Goal: Book appointment/travel/reservation

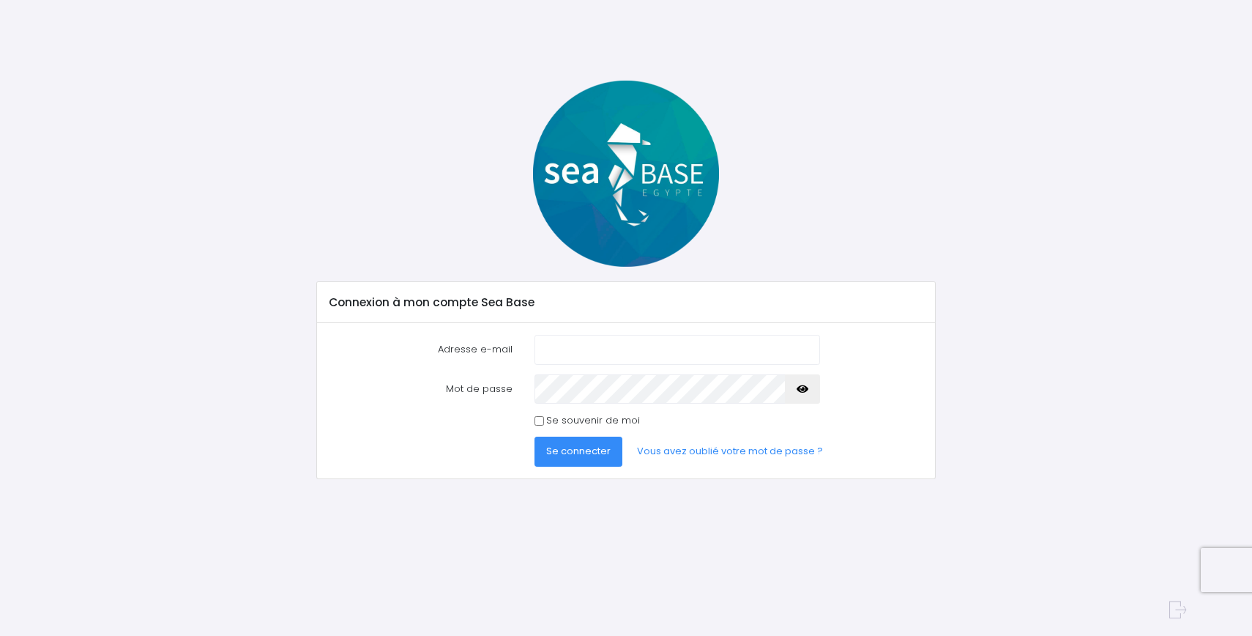
type input "[PERSON_NAME][EMAIL_ADDRESS][PERSON_NAME][DOMAIN_NAME]"
click at [578, 448] on span "Se connecter" at bounding box center [578, 451] width 64 height 14
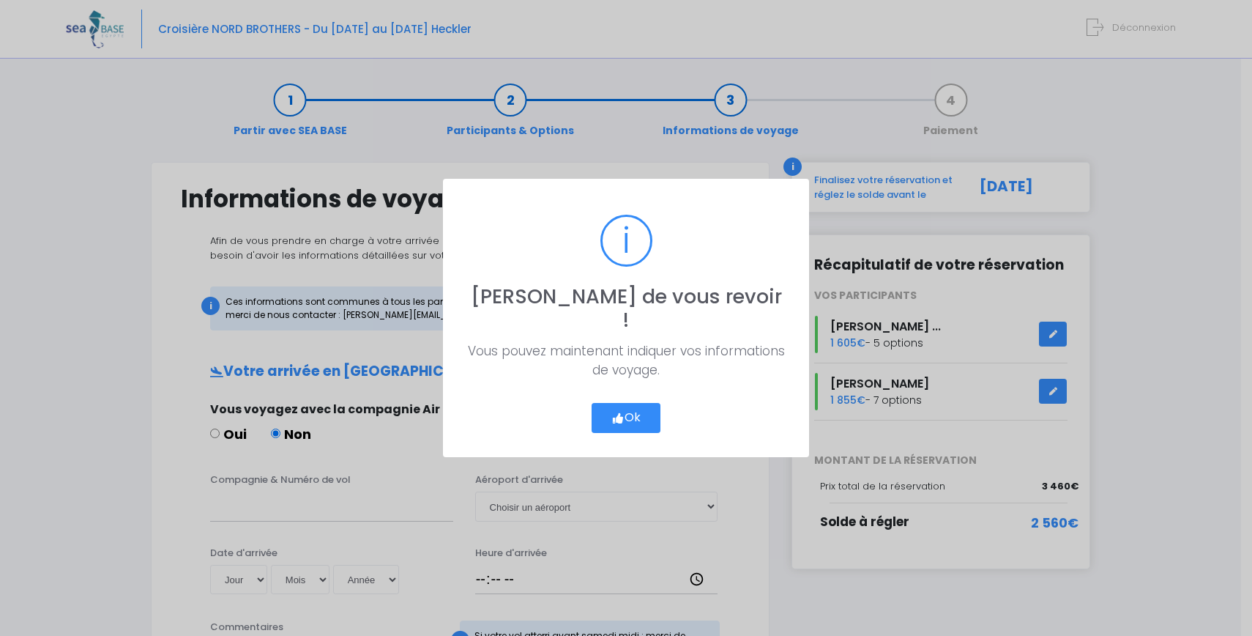
click at [637, 412] on button "Ok" at bounding box center [626, 418] width 69 height 31
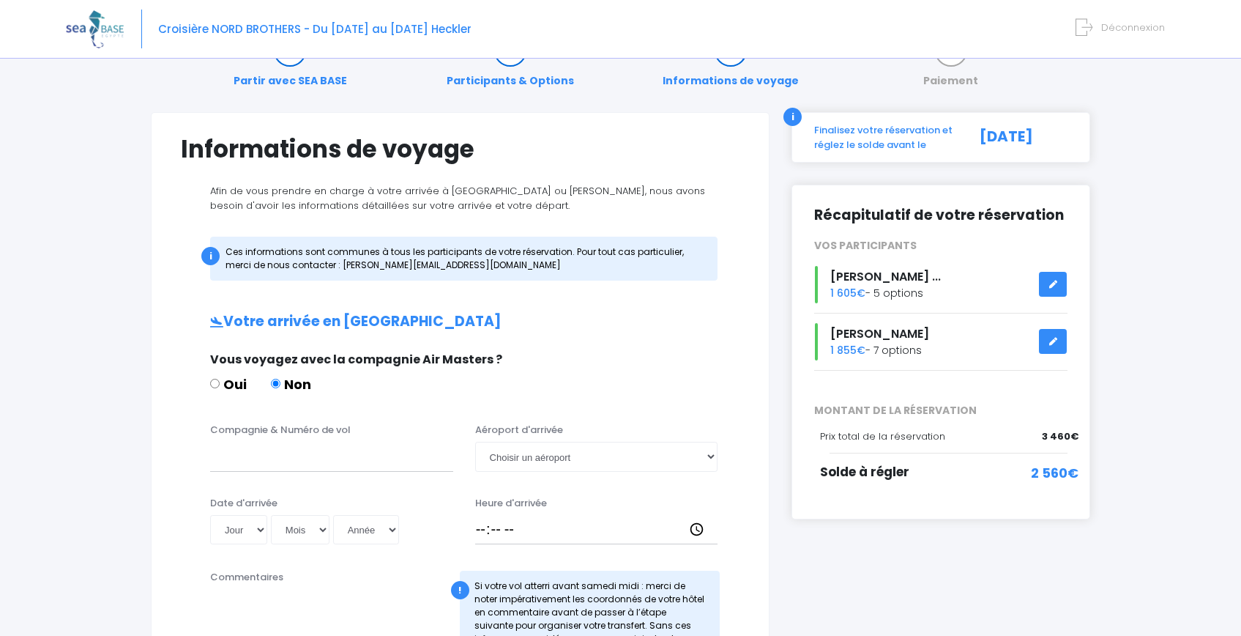
scroll to position [122, 0]
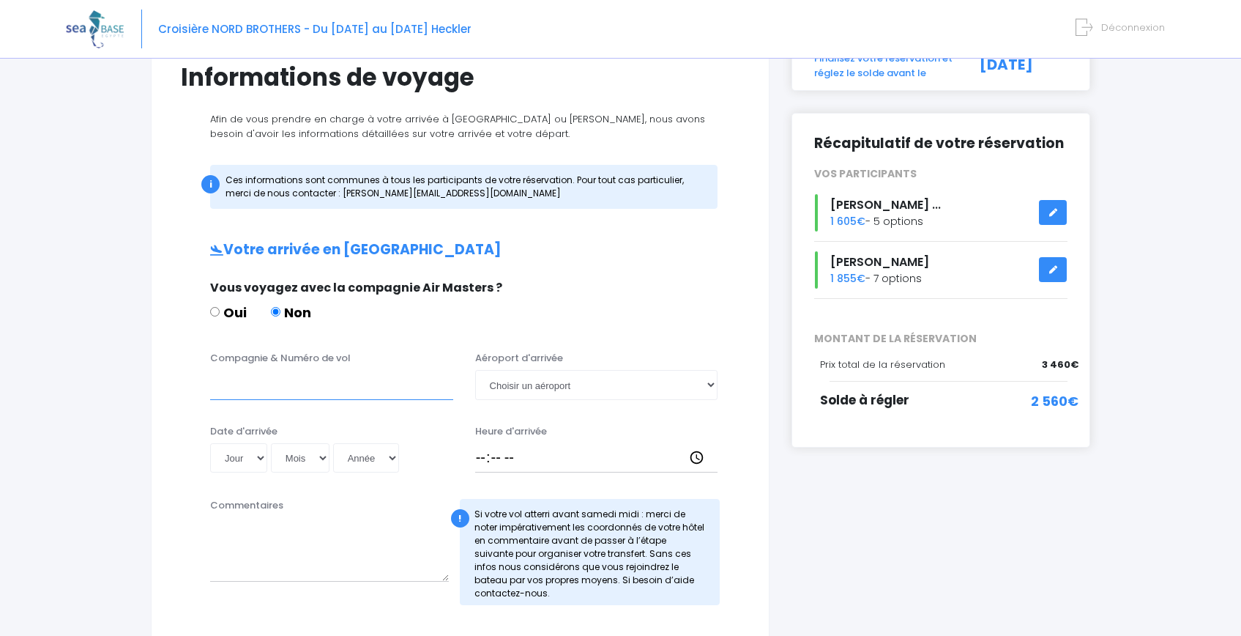
click at [246, 390] on input "Compagnie & Numéro de vol" at bounding box center [331, 384] width 243 height 29
type input "Condor"
click at [552, 381] on select "Choisir un aéroport Hurghada Marsa Alam" at bounding box center [596, 384] width 243 height 29
select select "Hurghada"
click at [234, 461] on select "Jour 01 02 03 04 05 06 07 08 09 10 11 12 13 14 15 16 17 18 19 20 21 22 23 24 25…" at bounding box center [238, 457] width 57 height 29
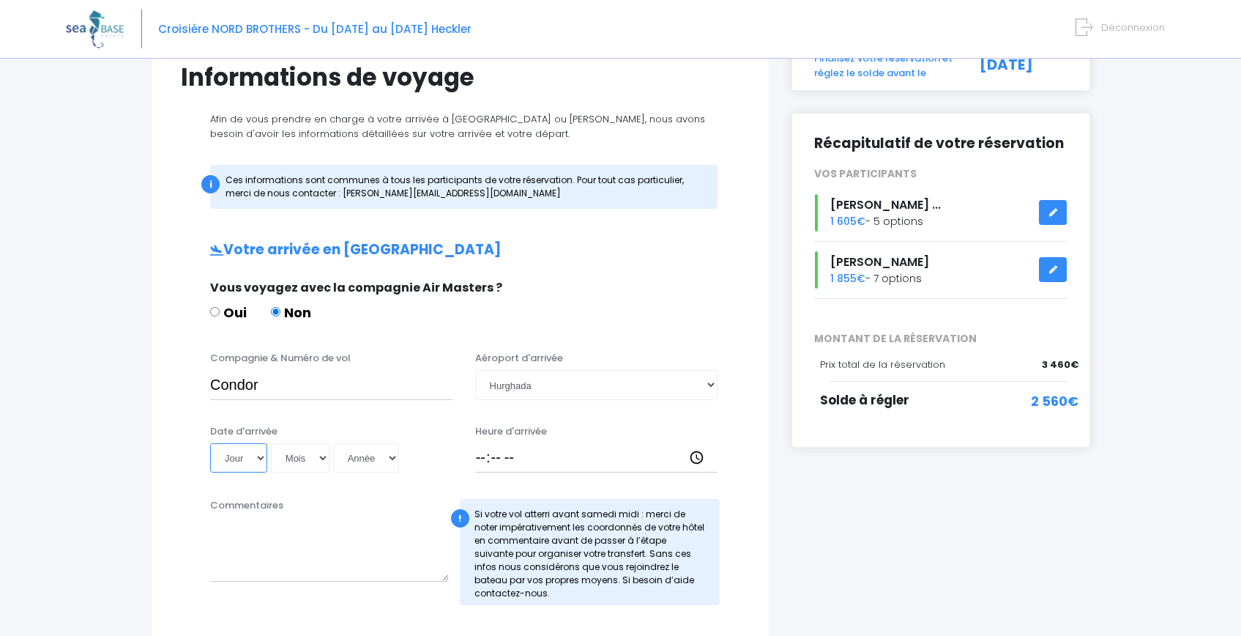
select select "18"
click at [299, 456] on select "Mois 01 02 03 04 05 06 07 08 09 10 11 12" at bounding box center [300, 457] width 59 height 29
select select "10"
click at [358, 461] on select "Année 2045 2044 2043 2042 2041 2040 2039 2038 2037 2036 2035 2034 2033 2032 203…" at bounding box center [366, 457] width 66 height 29
select select "2025"
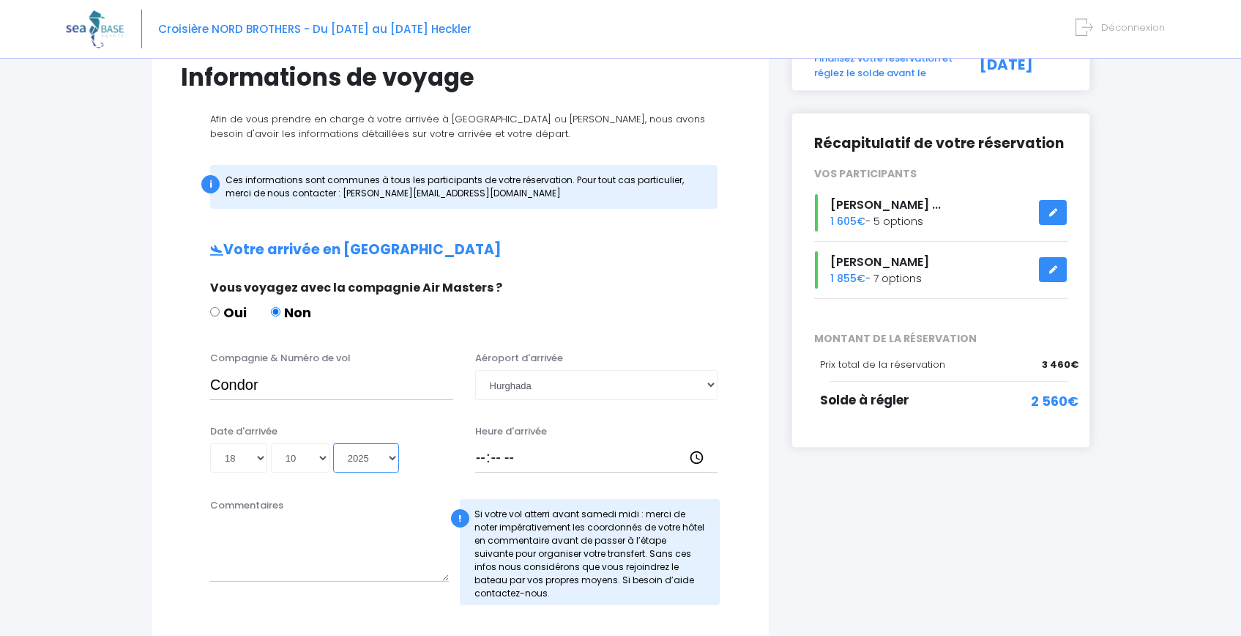
type input "2025-10-18"
click at [532, 460] on input "Heure d'arrivée" at bounding box center [596, 457] width 243 height 29
type input "17:25"
click at [152, 531] on div "Informations de voyage Afin de vous prendre en charge à votre arrivée à Hurghad…" at bounding box center [460, 538] width 619 height 997
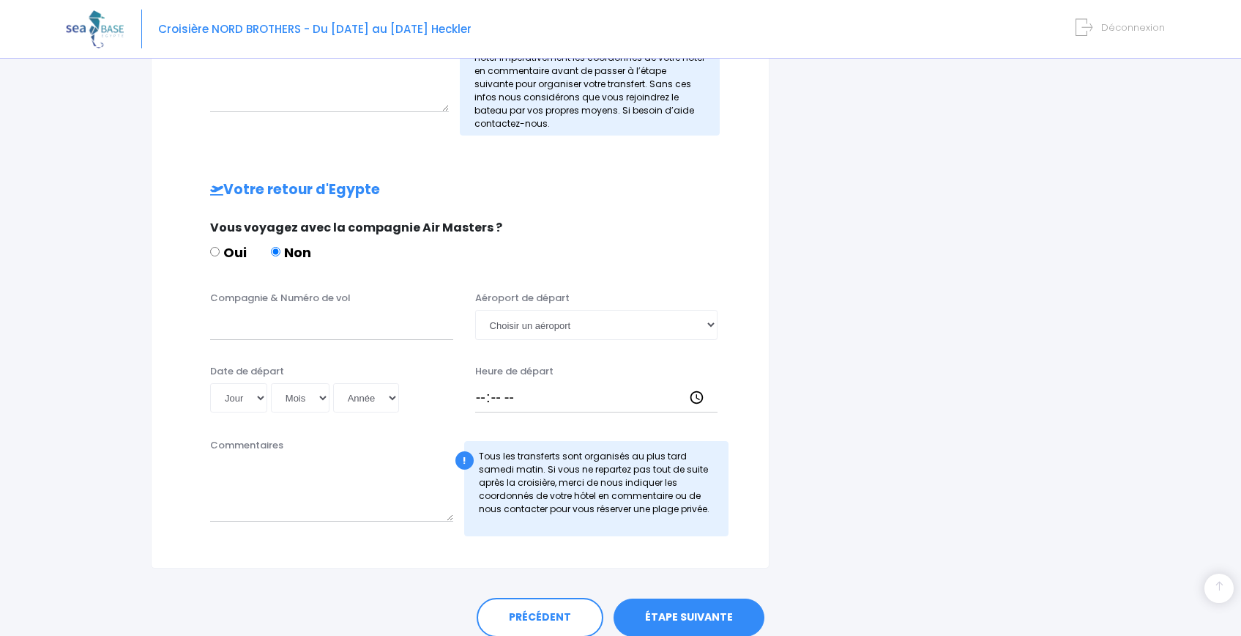
scroll to position [650, 0]
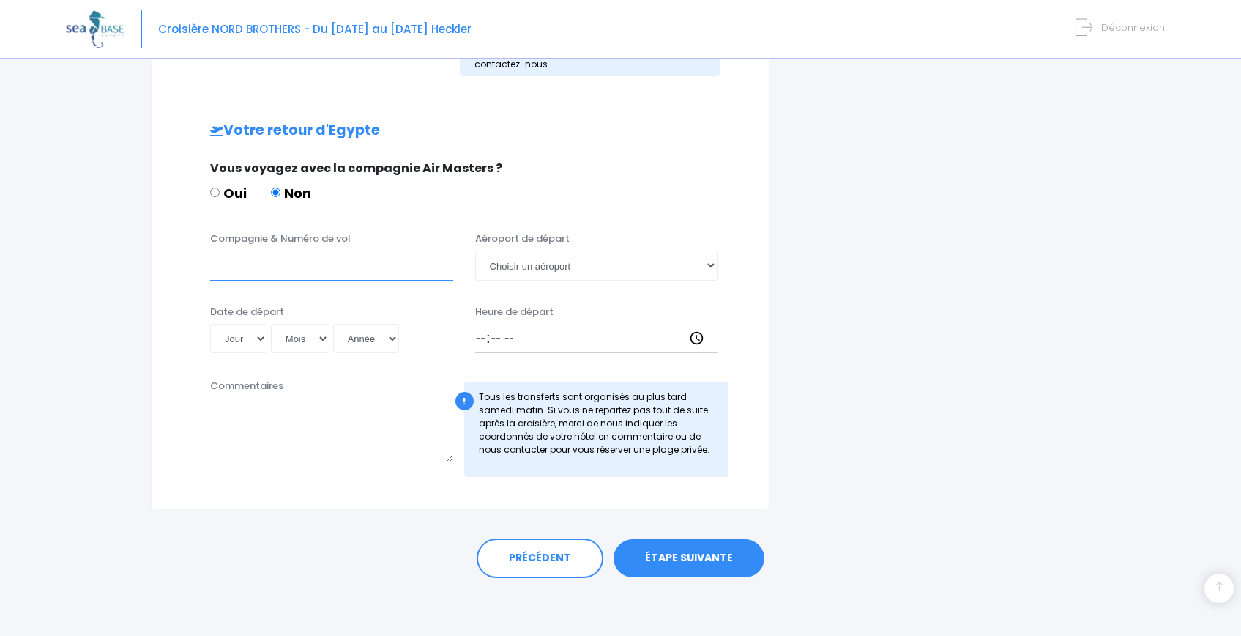
click at [347, 275] on input "Compagnie & Numéro de vol" at bounding box center [331, 264] width 243 height 29
click at [565, 260] on select "Choisir un aéroport Hurghada Marsa Alam" at bounding box center [596, 264] width 243 height 29
click at [306, 442] on textarea "Commentaires" at bounding box center [331, 430] width 243 height 64
click at [326, 411] on textarea "départ de Louxor lundi. Noous quittons le bateau pour Louxor" at bounding box center [331, 430] width 243 height 64
click at [313, 428] on textarea "départ de Louxor lundi. Nous quittons le bateau pour Louxor" at bounding box center [331, 430] width 243 height 64
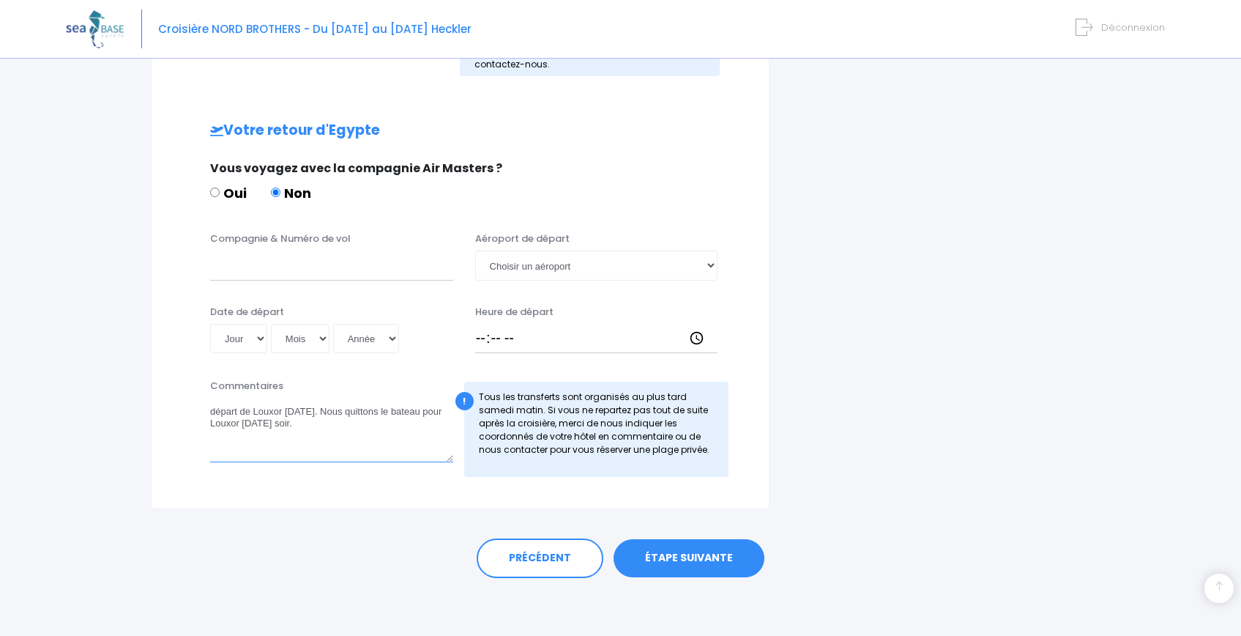
drag, startPoint x: 309, startPoint y: 414, endPoint x: 190, endPoint y: 417, distance: 118.6
click at [191, 417] on div "Commentaires départ de Louxor lundi. Nous quittons le bateau pour Louxor vendre…" at bounding box center [460, 433] width 581 height 108
click at [436, 415] on textarea "Nous quittons le bateau pour Louxor vendredi soir." at bounding box center [331, 430] width 243 height 64
click at [692, 569] on link "ÉTAPE SUIVANTE" at bounding box center [689, 558] width 151 height 38
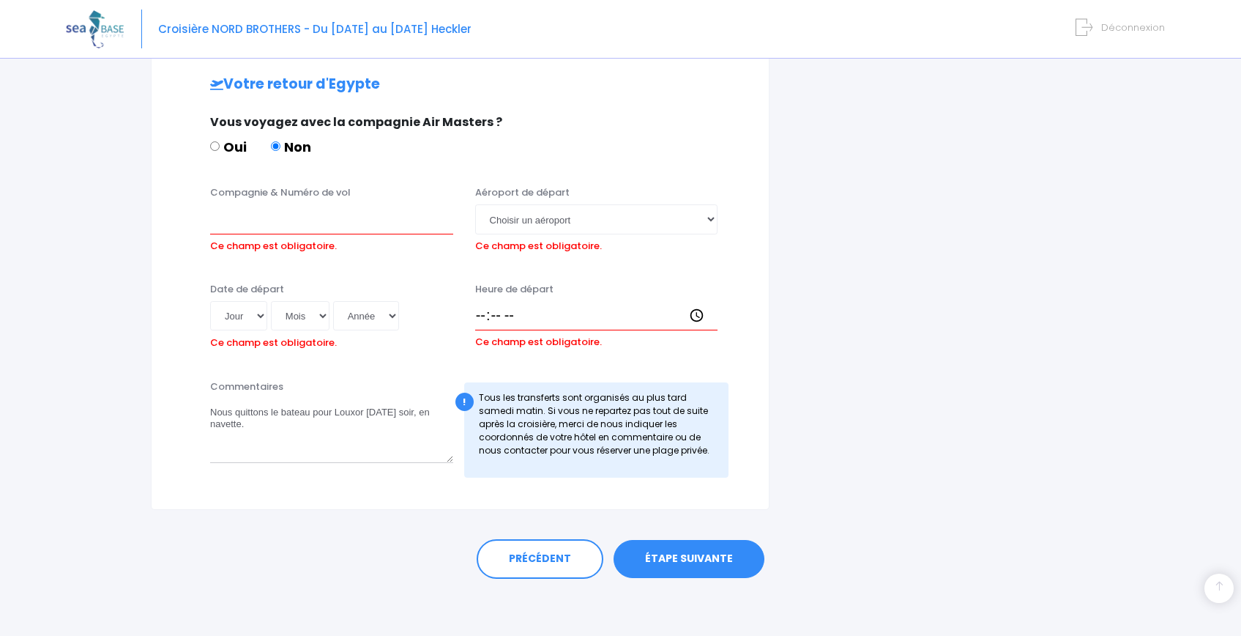
scroll to position [697, 0]
click at [332, 217] on input "Compagnie & Numéro de vol" at bounding box center [331, 218] width 243 height 29
click at [554, 223] on select "Choisir un aéroport Hurghada Marsa Alam" at bounding box center [596, 218] width 243 height 29
click at [653, 564] on link "ÉTAPE SUIVANTE" at bounding box center [689, 558] width 151 height 38
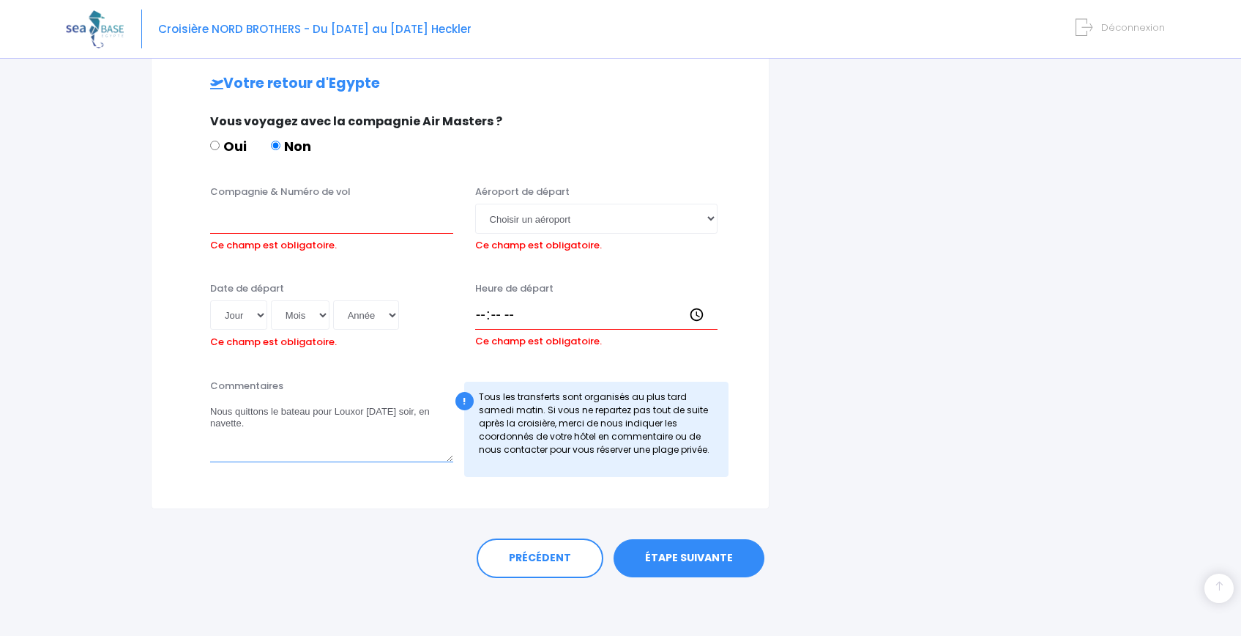
click at [346, 433] on textarea "Nous quittons le bateau pour Louxor vendredi soir, en navette." at bounding box center [331, 430] width 243 height 64
type textarea "Nous quittons le bateau pour Louxor vendredi soir, en navette. J'ai indiqué un …"
click at [485, 319] on input "Heure de départ" at bounding box center [596, 314] width 243 height 29
type input "06:00"
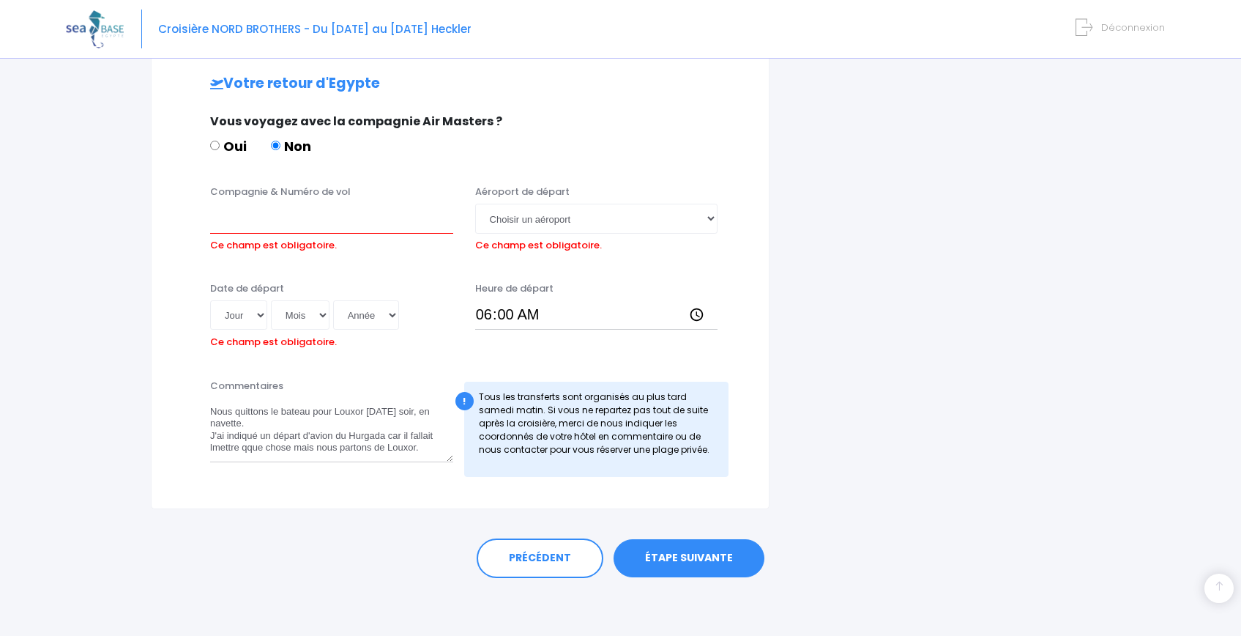
drag, startPoint x: 209, startPoint y: 448, endPoint x: 231, endPoint y: 450, distance: 22.0
click at [231, 450] on div "Commentaires Nous quittons le bateau pour Louxor vendredi soir, en navette. J'a…" at bounding box center [331, 428] width 265 height 98
drag, startPoint x: 290, startPoint y: 447, endPoint x: 187, endPoint y: 450, distance: 102.5
click at [187, 450] on div "Commentaires Nous quittons le bateau pour Louxor vendredi soir, en navette. J'a…" at bounding box center [460, 433] width 581 height 108
click at [517, 220] on select "Choisir un aéroport Hurghada Marsa Alam" at bounding box center [596, 218] width 243 height 29
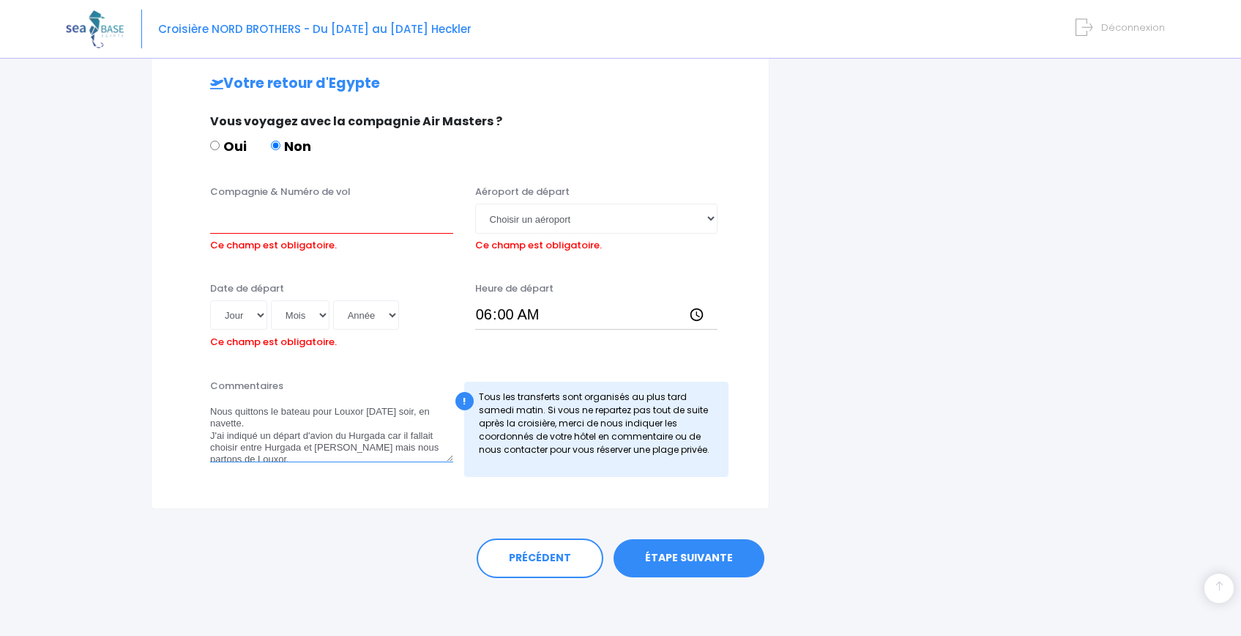
click at [379, 446] on textarea "Nous quittons le bateau pour Louxor vendredi soir, en navette. J'ai indiqué un …" at bounding box center [331, 430] width 243 height 64
click at [379, 447] on textarea "Nous quittons le bateau pour Louxor vendredi soir, en navette. J'ai indiqué un …" at bounding box center [331, 430] width 243 height 64
type textarea "Nous quittons le bateau pour Louxor vendredi soir, en navette. J'ai indiqué un …"
click at [252, 315] on select "Jour 01 02 03 04 05 06 07 08 09 10 11 12 13 14 15 16 17 18 19 20 21 22 23 24 25…" at bounding box center [238, 314] width 57 height 29
select select "27"
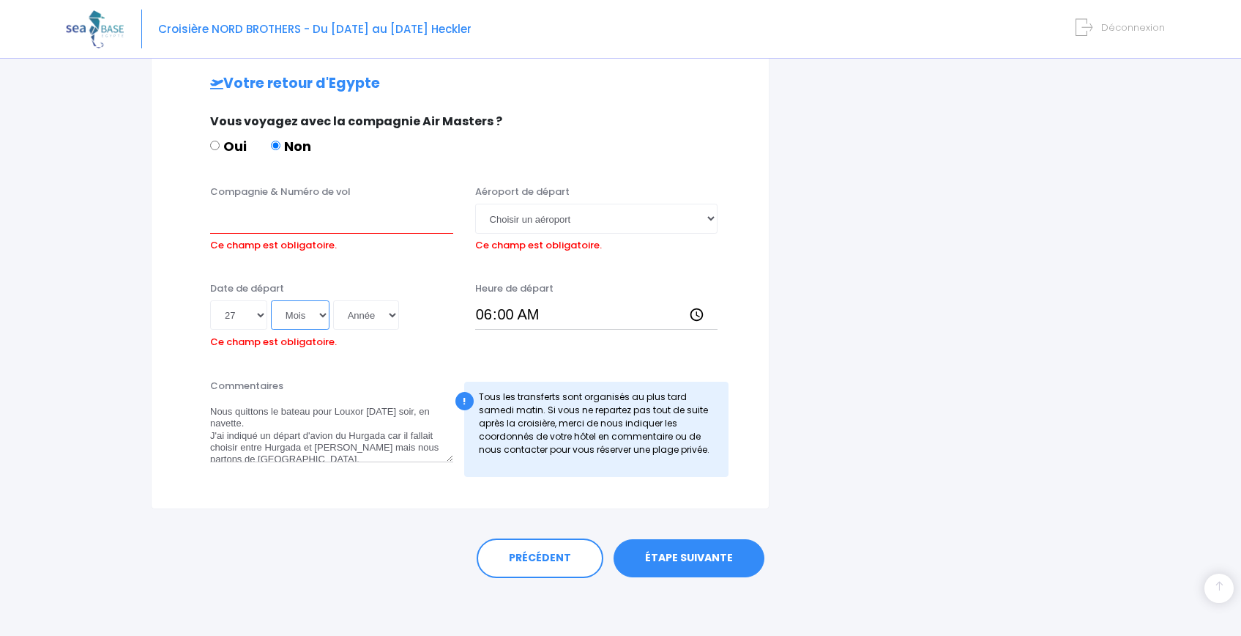
click at [295, 313] on select "Mois 01 02 03 04 05 06 07 08 09 10 11 12" at bounding box center [300, 314] width 59 height 29
select select "10"
click at [354, 315] on select "Année 2045 2044 2043 2042 2041 2040 2039 2038 2037 2036 2035 2034 2033 2032 203…" at bounding box center [366, 314] width 66 height 29
select select "2025"
type input "2025-10-27"
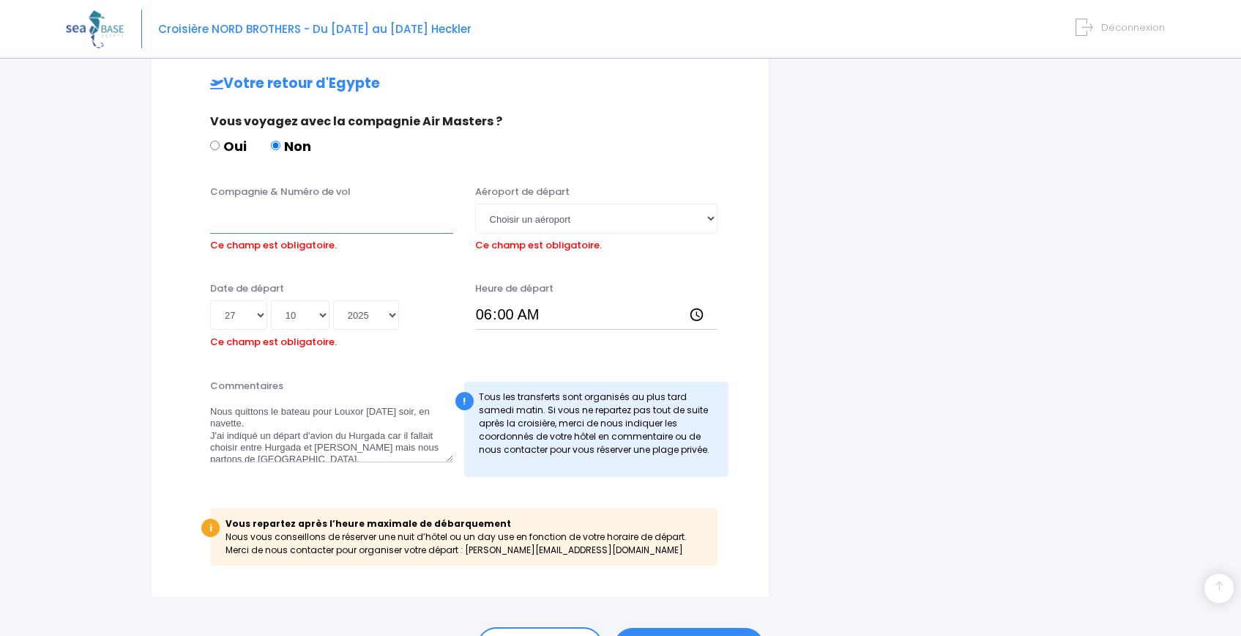
click at [283, 224] on input "Compagnie & Numéro de vol" at bounding box center [331, 218] width 243 height 29
click at [523, 220] on select "Choisir un aéroport Hurghada Marsa Alam" at bounding box center [596, 218] width 243 height 29
select select "Hurghada"
click at [340, 228] on input "Compagnie & Numéro de vol" at bounding box center [331, 218] width 243 height 29
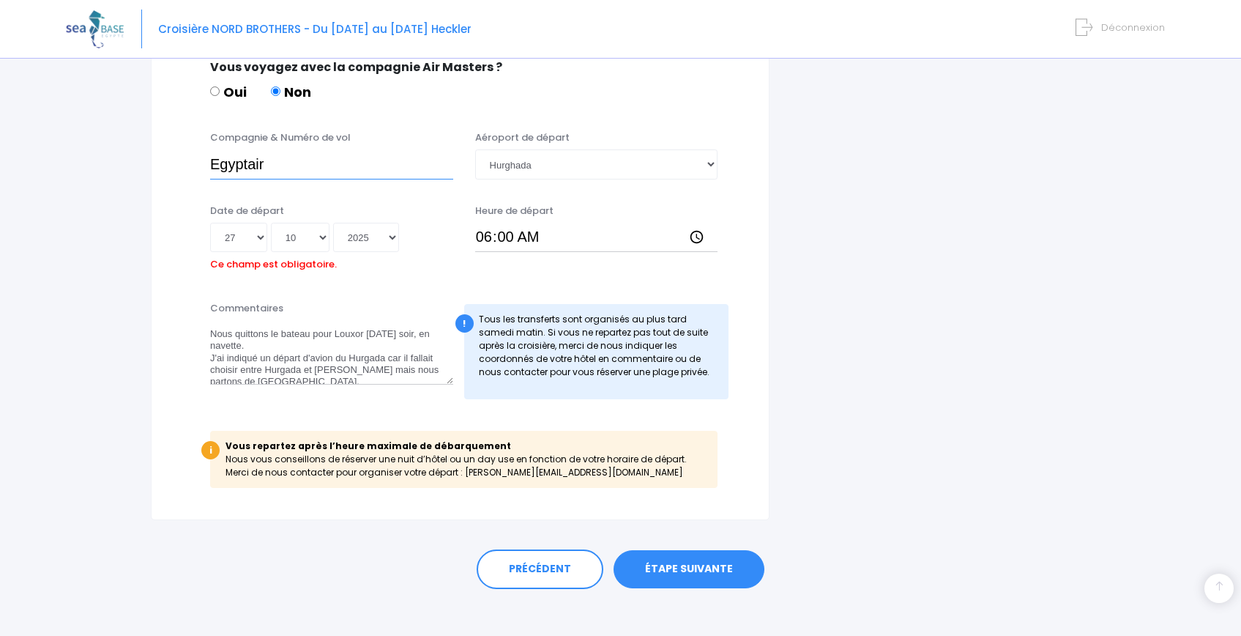
type input "Egyptair"
click at [681, 582] on link "ÉTAPE SUIVANTE" at bounding box center [689, 569] width 151 height 38
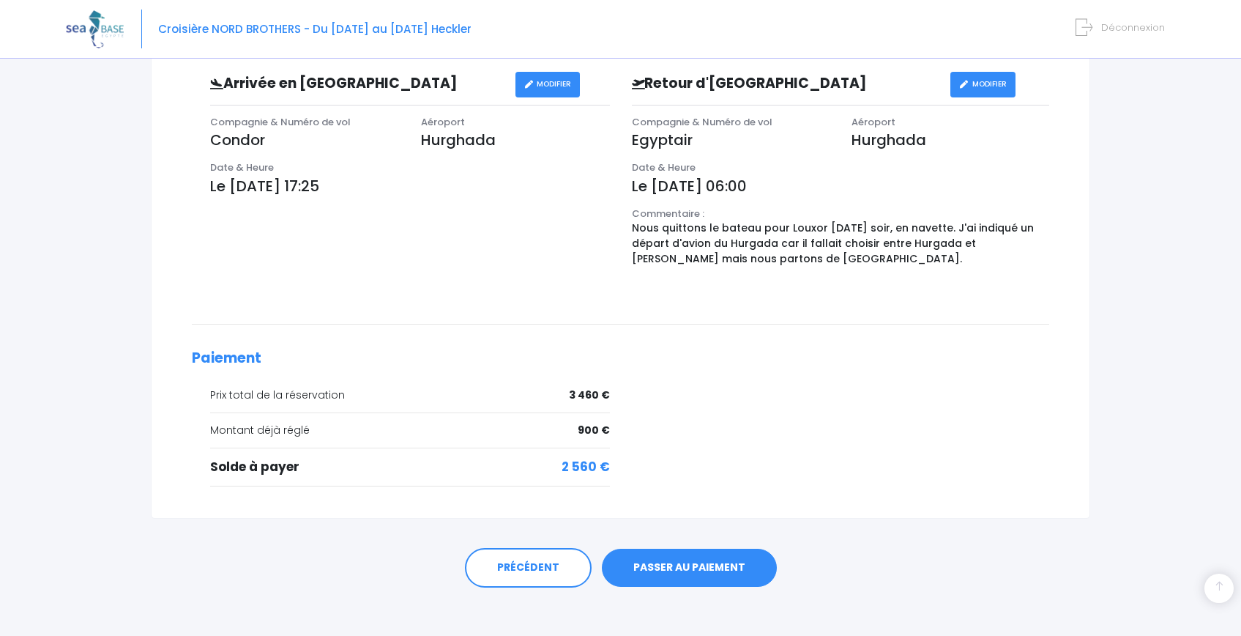
scroll to position [504, 0]
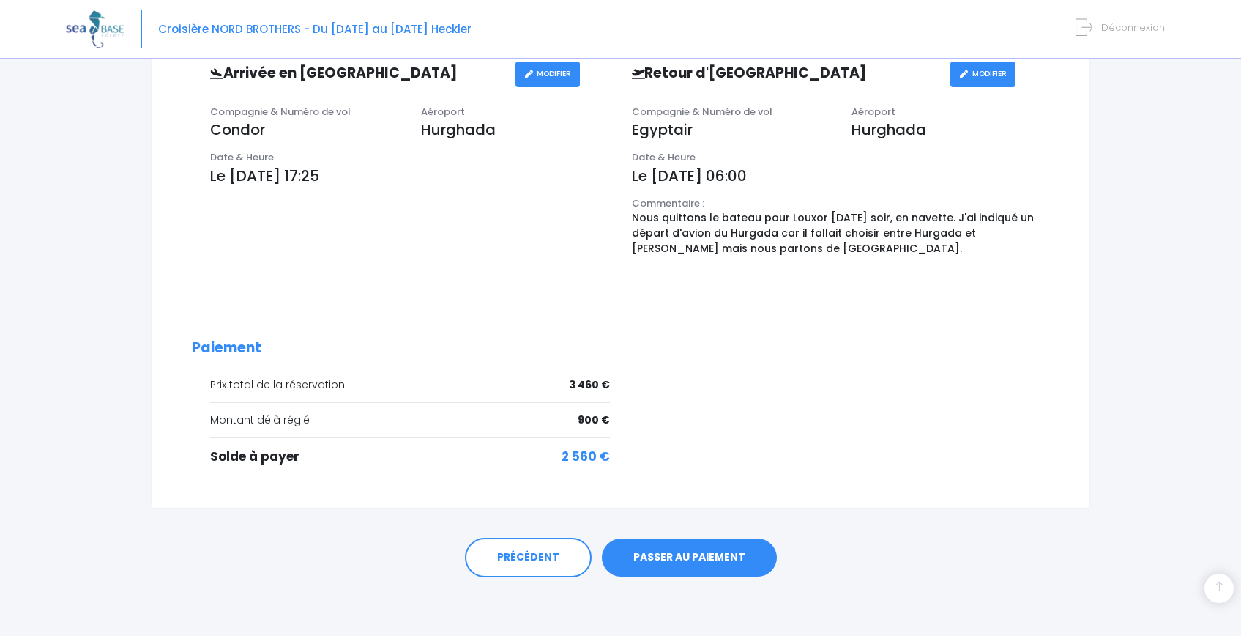
click at [693, 557] on link "PASSER AU PAIEMENT" at bounding box center [689, 557] width 175 height 38
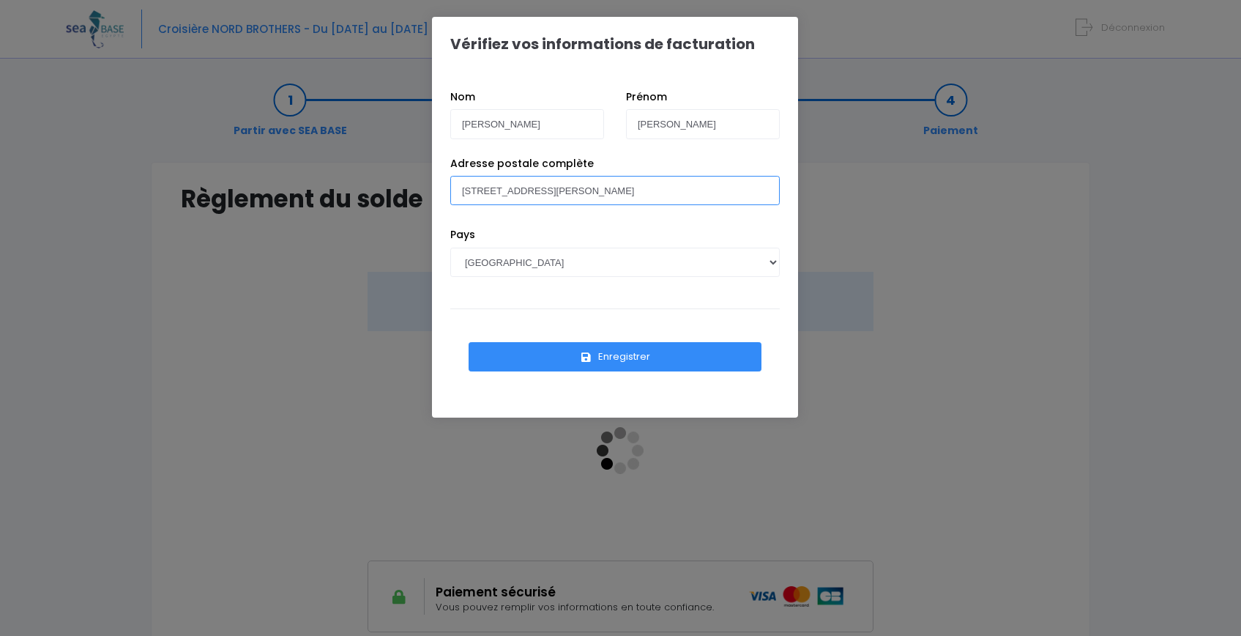
click at [636, 191] on input "[STREET_ADDRESS][PERSON_NAME]" at bounding box center [614, 190] width 329 height 29
type input "[STREET_ADDRESS][PERSON_NAME]"
click at [764, 221] on div "Adresse postale complète 30 rue Jean-Jacques Rousseau 67000 STRASBOURG" at bounding box center [614, 192] width 351 height 72
click at [625, 363] on button "Enregistrer" at bounding box center [615, 356] width 293 height 29
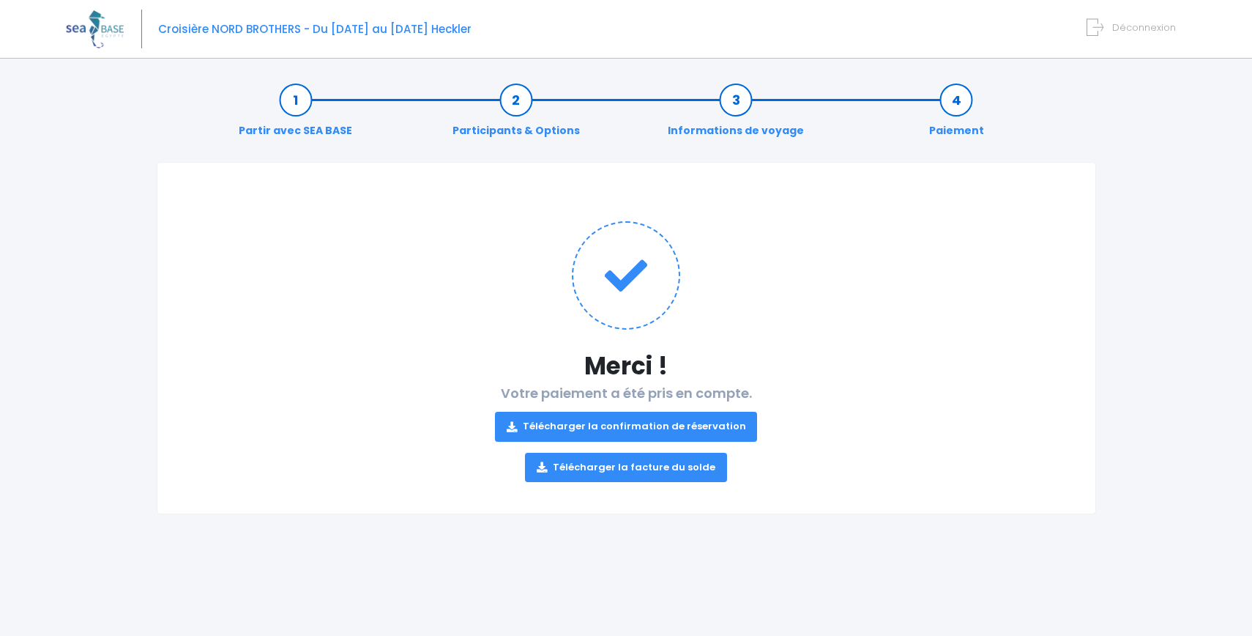
click at [718, 425] on link "Télécharger la confirmation de réservation" at bounding box center [626, 425] width 263 height 29
